Goal: Check status

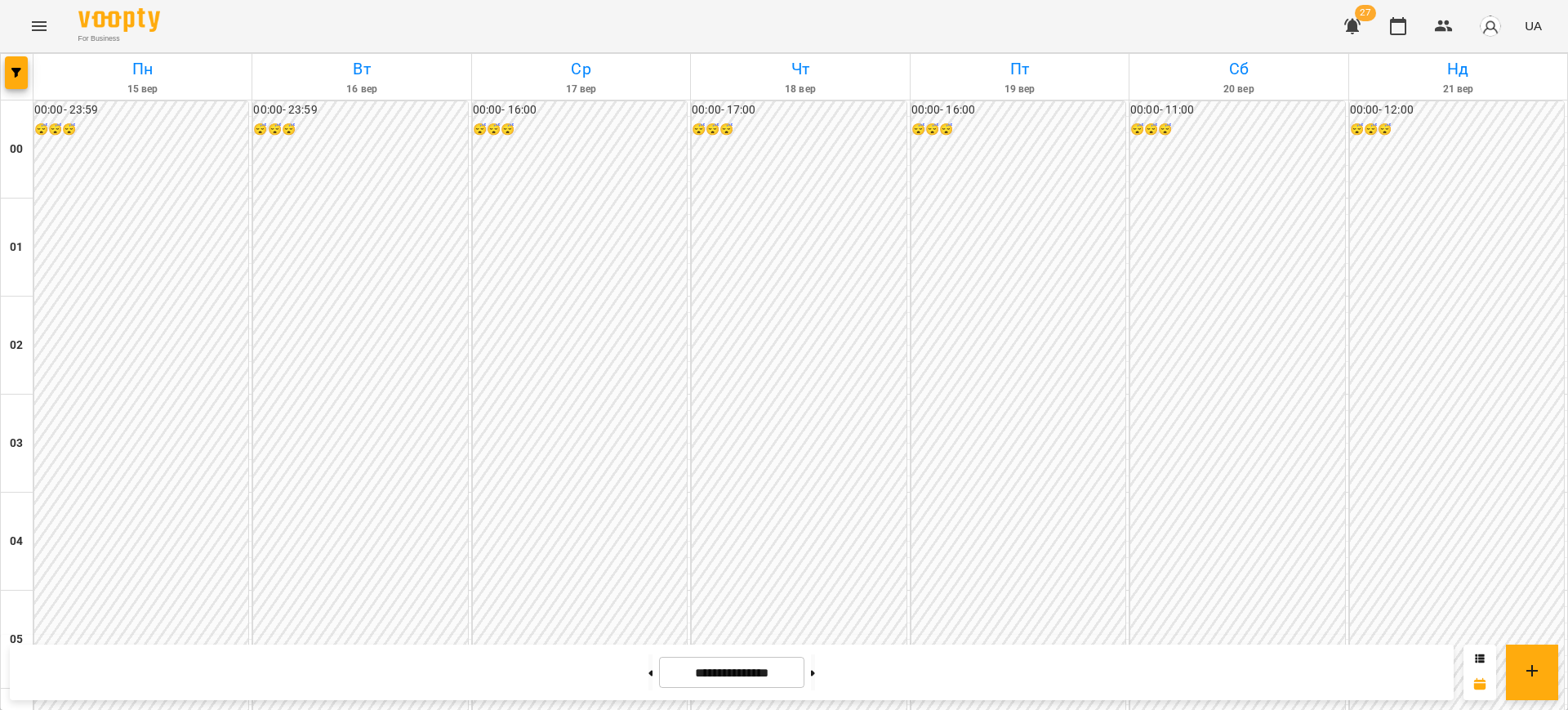
scroll to position [1149, 0]
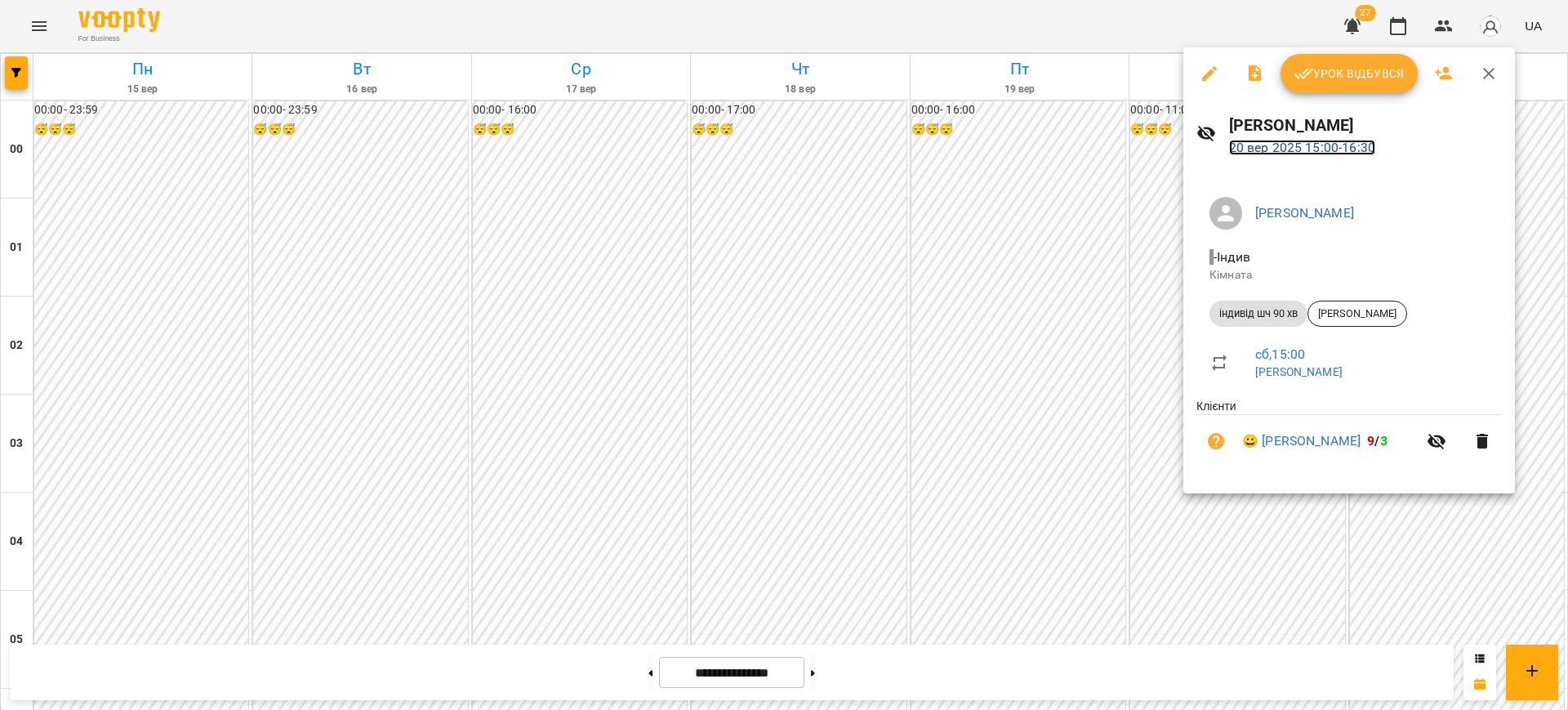
click at [1285, 151] on link "[DATE] 15:00 - 16:30" at bounding box center [1302, 147] width 146 height 15
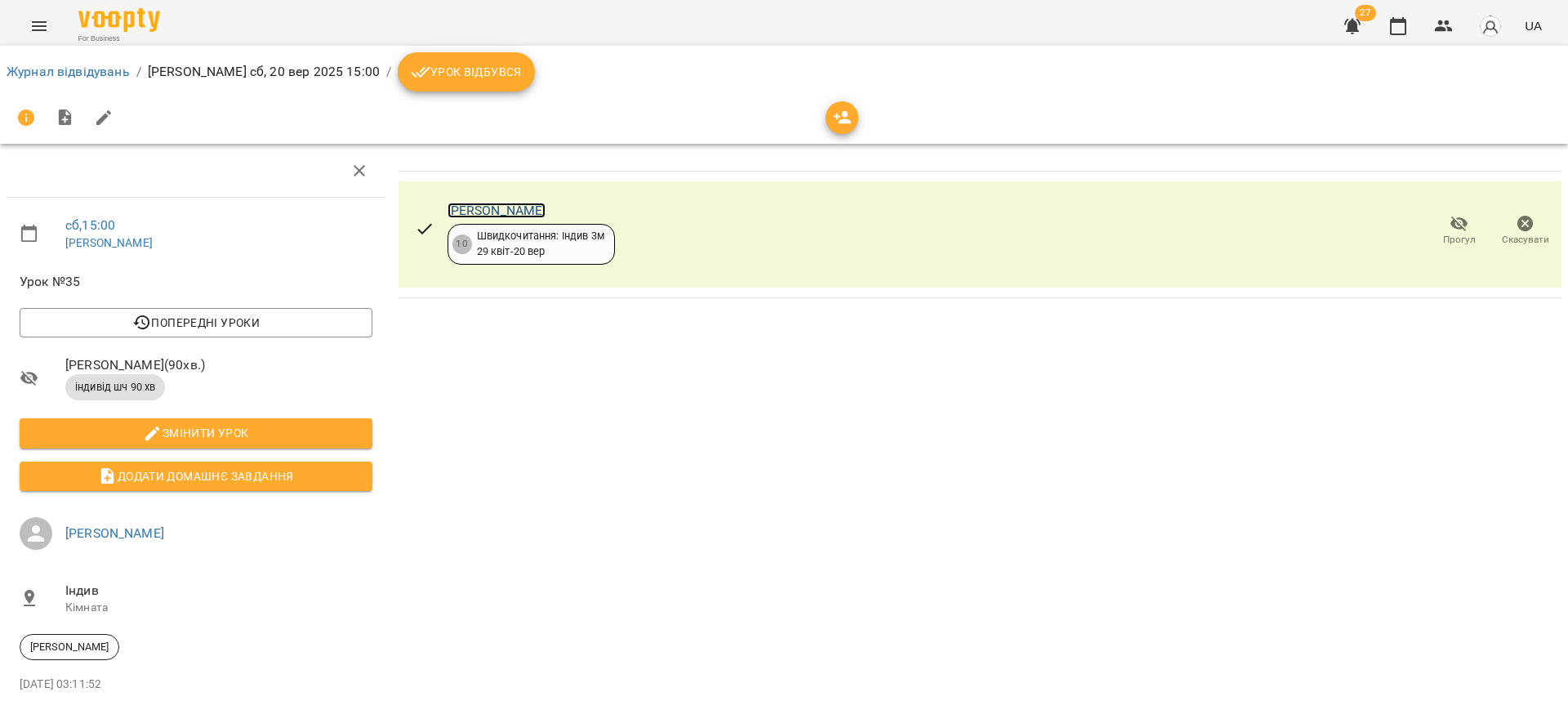
click at [532, 210] on link "[PERSON_NAME]" at bounding box center [497, 210] width 99 height 15
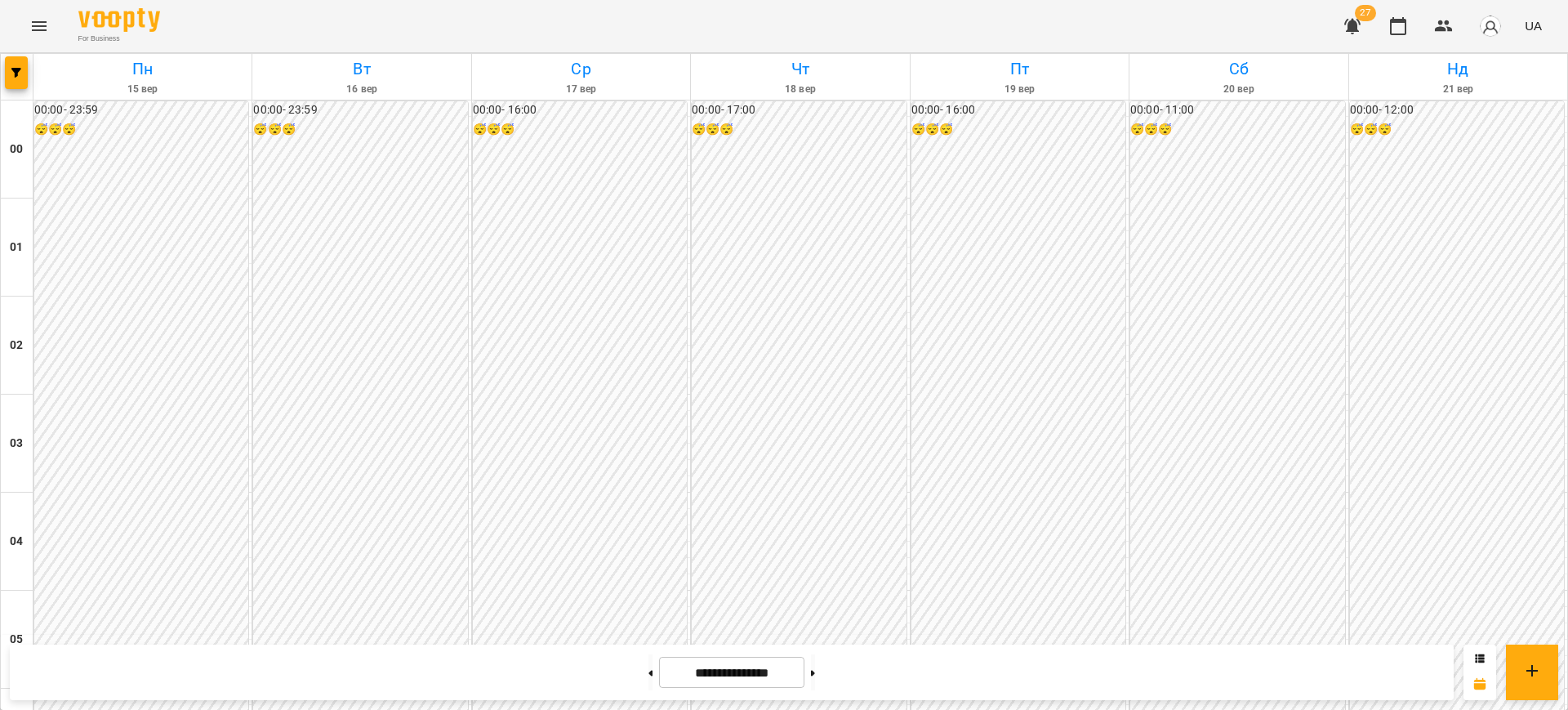
scroll to position [1465, 0]
